Goal: Information Seeking & Learning: Learn about a topic

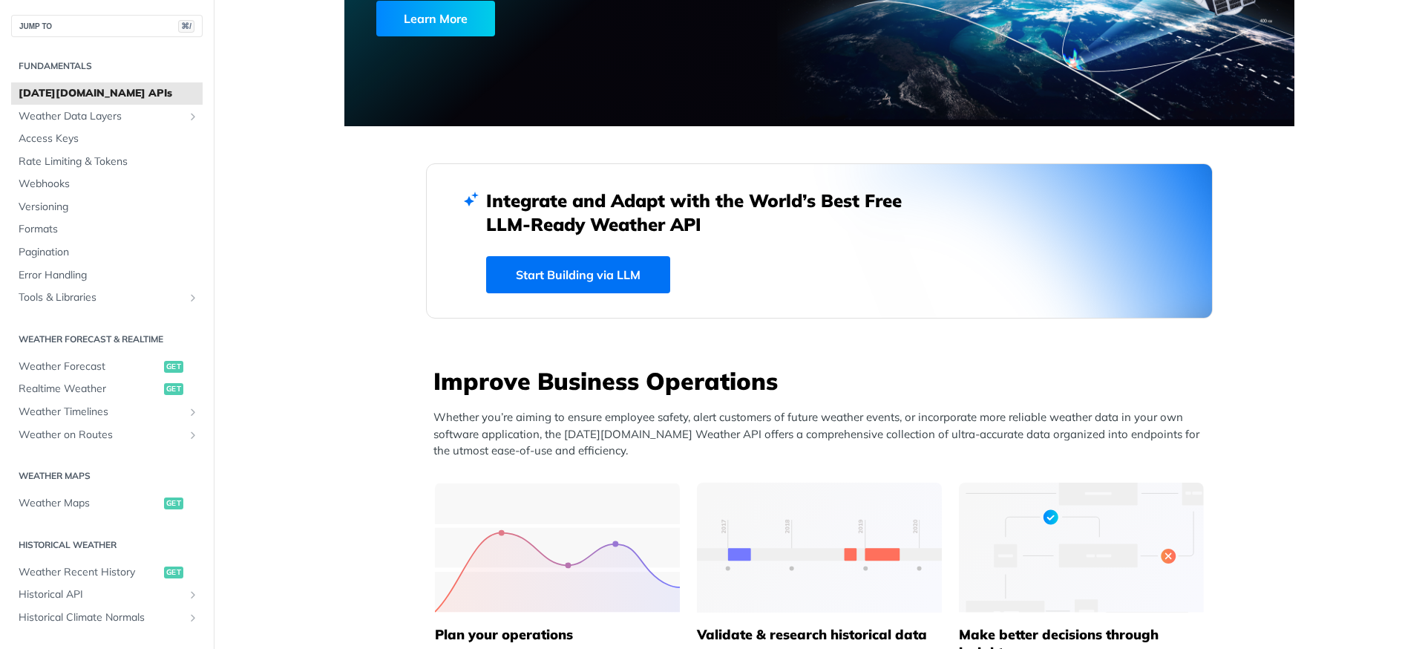
scroll to position [477, 0]
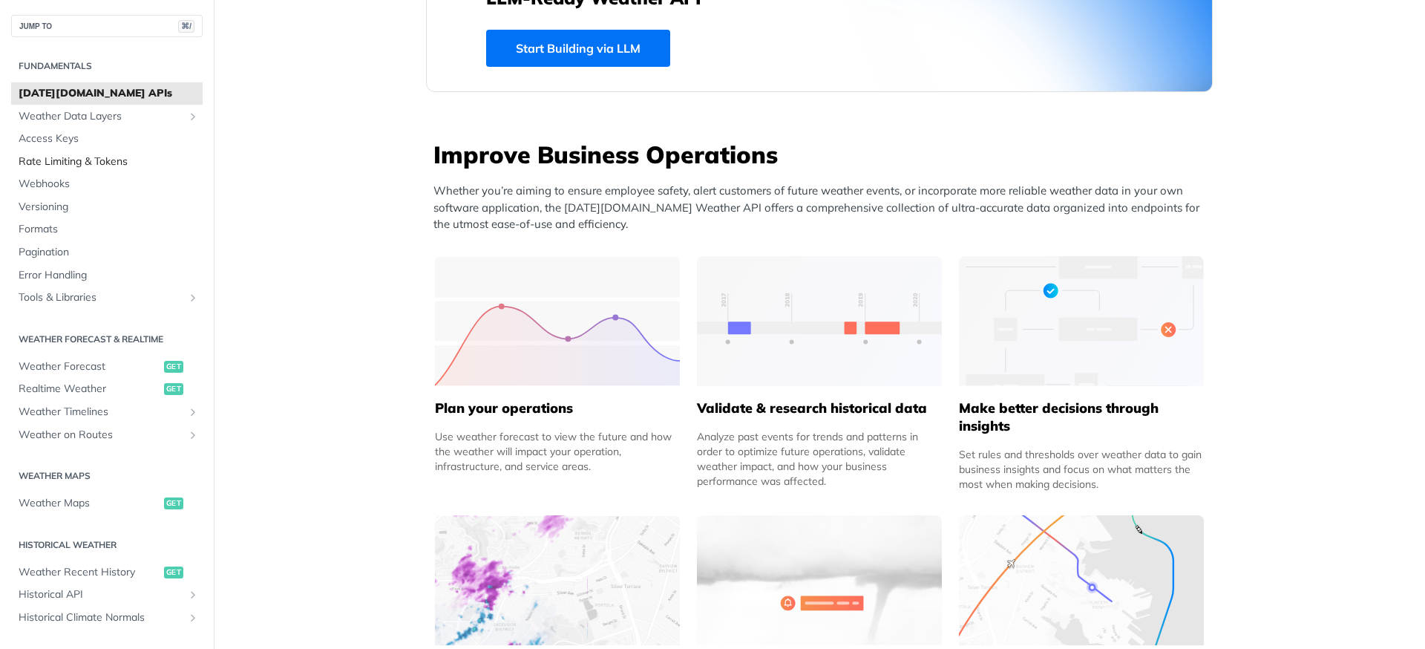
click at [82, 161] on span "Rate Limiting & Tokens" at bounding box center [109, 161] width 180 height 15
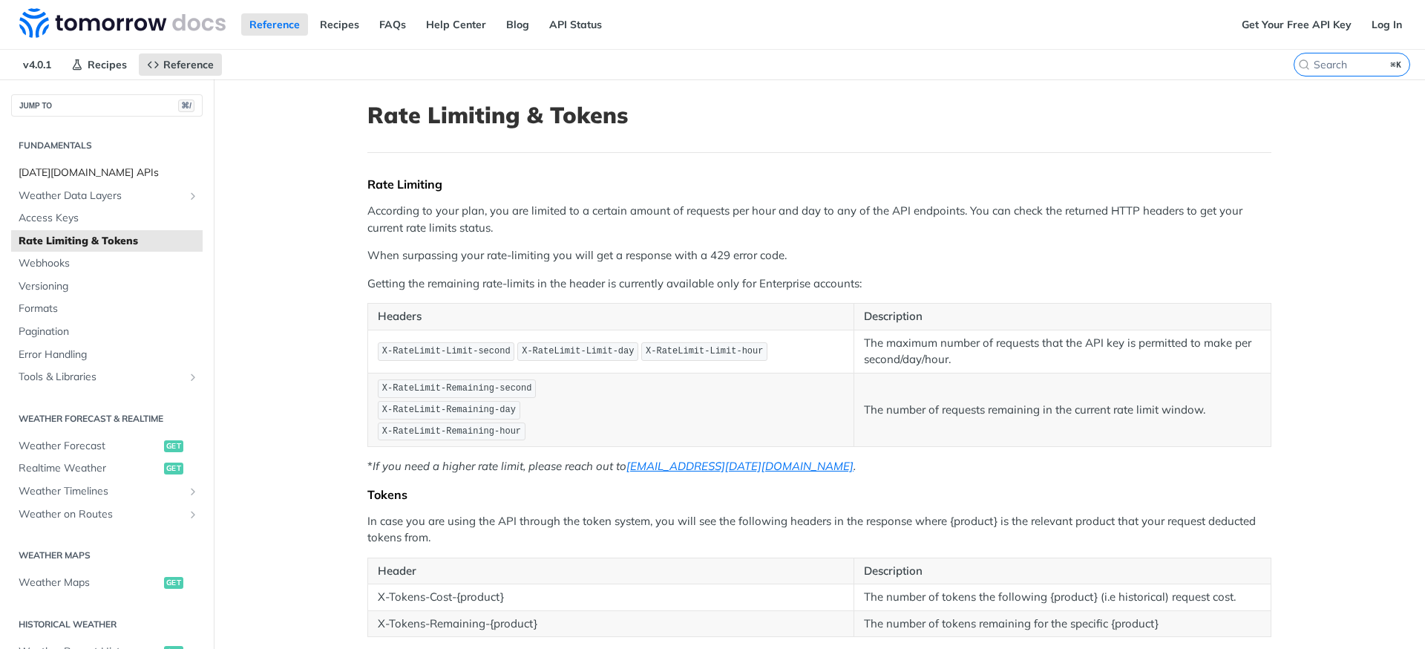
click at [76, 175] on span "[DATE][DOMAIN_NAME] APIs" at bounding box center [109, 173] width 180 height 15
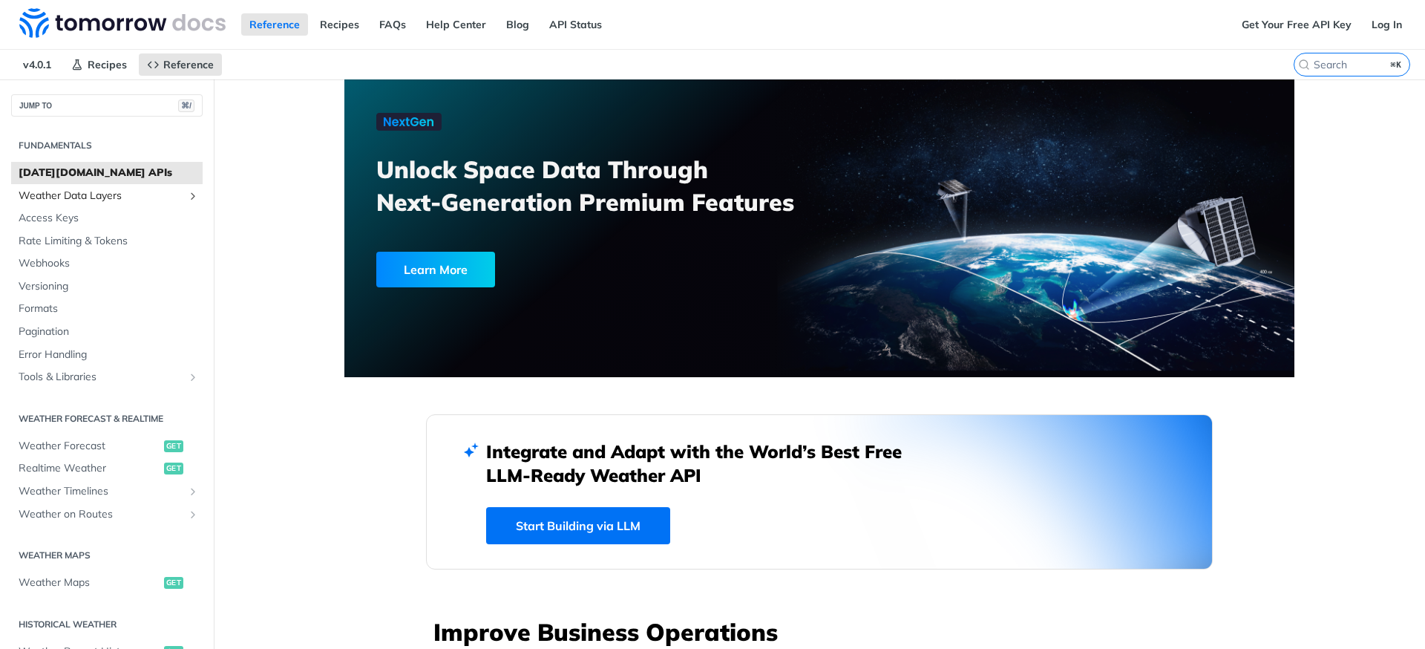
click at [76, 194] on span "Weather Data Layers" at bounding box center [101, 196] width 165 height 15
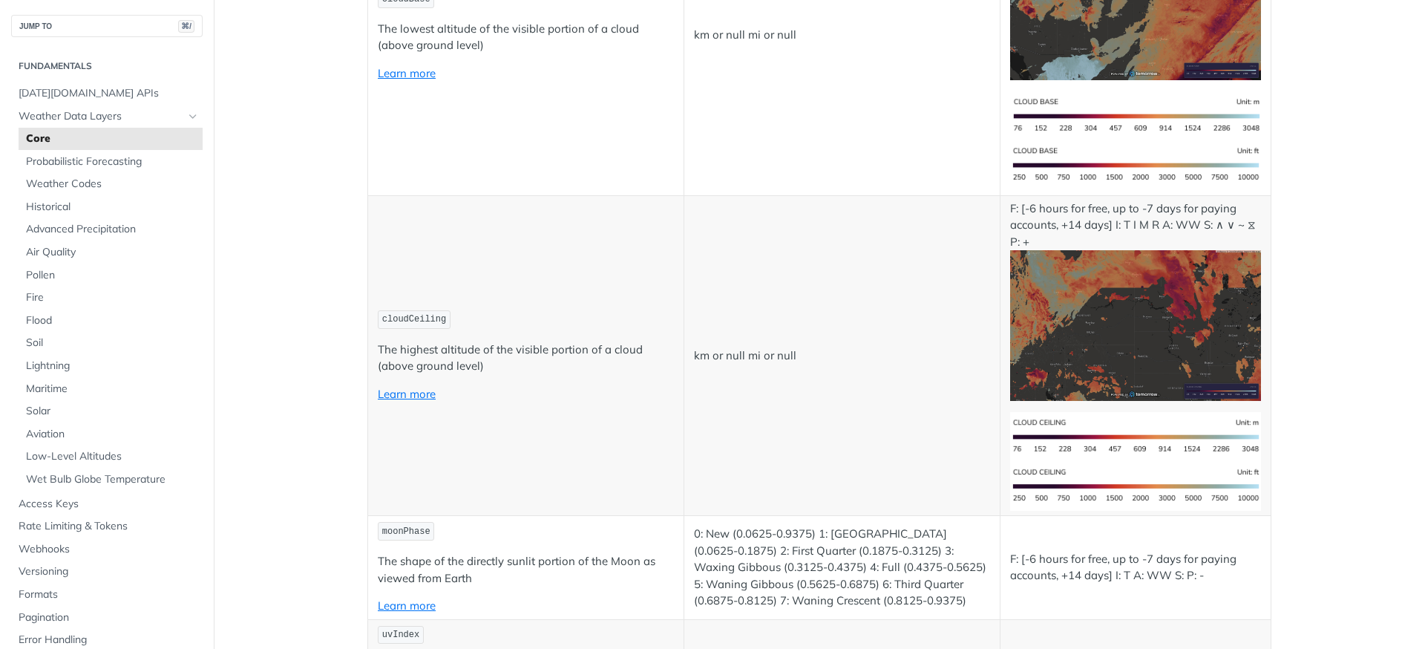
scroll to position [6352, 0]
